Goal: Information Seeking & Learning: Learn about a topic

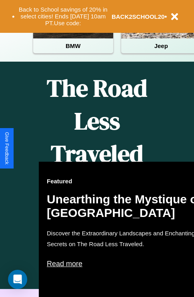
scroll to position [515, 0]
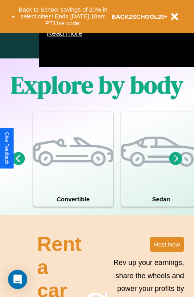
click at [176, 165] on icon at bounding box center [176, 158] width 13 height 13
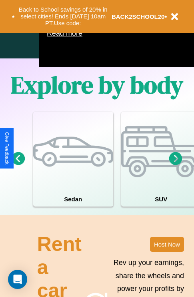
click at [176, 165] on icon at bounding box center [176, 158] width 13 height 13
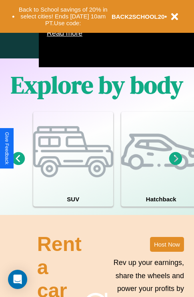
click at [176, 165] on icon at bounding box center [176, 158] width 13 height 13
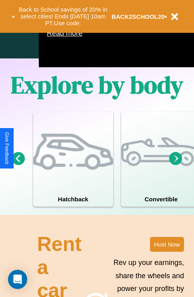
click at [176, 165] on icon at bounding box center [176, 158] width 13 height 13
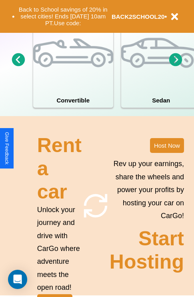
scroll to position [624, 0]
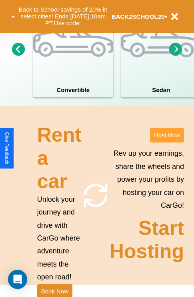
click at [167, 143] on button "Host Now" at bounding box center [167, 135] width 34 height 15
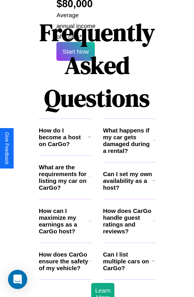
scroll to position [1305, 0]
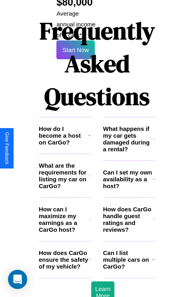
click at [129, 206] on h3 "How does CarGo handle guest ratings and reviews?" at bounding box center [128, 219] width 50 height 27
click at [129, 250] on h3 "Can I list multiple cars on CarGo?" at bounding box center [127, 260] width 49 height 20
click at [65, 206] on h3 "How can I maximize my earnings as a CarGo host?" at bounding box center [64, 219] width 50 height 27
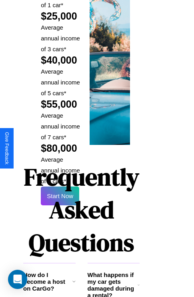
scroll to position [1180, 16]
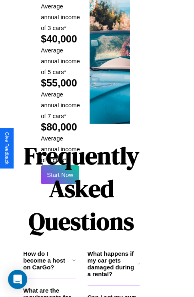
click at [60, 148] on h1 "Frequently Asked Questions" at bounding box center [81, 188] width 117 height 107
